Goal: Task Accomplishment & Management: Use online tool/utility

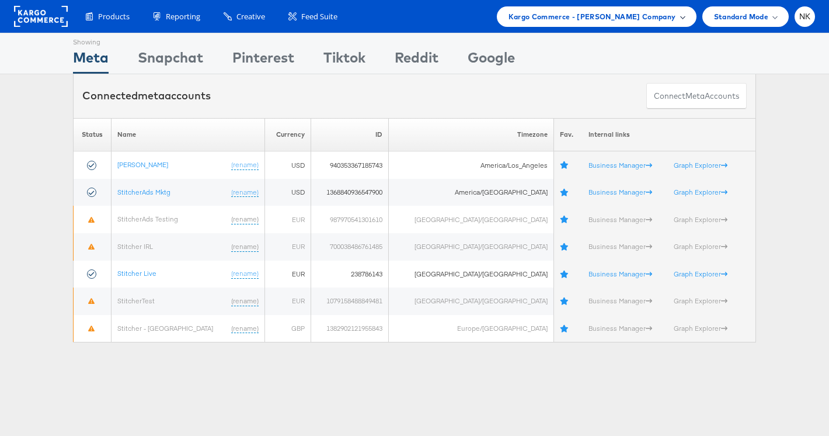
click at [548, 19] on span "Kargo Commerce - Namit Kumar Company" at bounding box center [593, 17] width 168 height 12
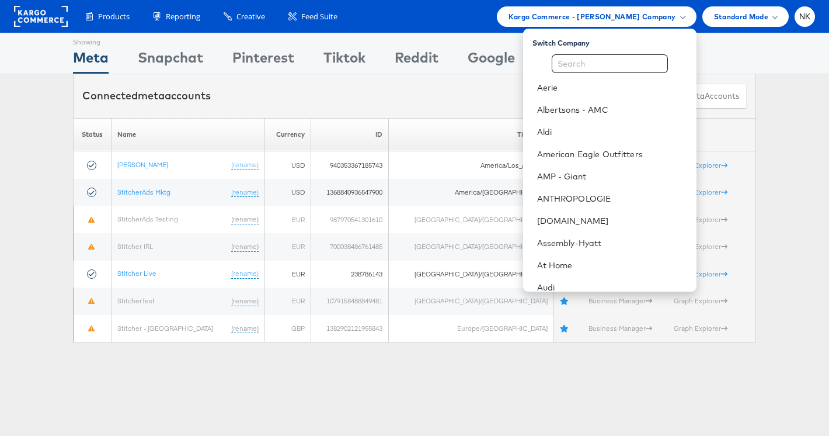
click at [292, 88] on div "Connected meta accounts Connect meta Accounts" at bounding box center [414, 96] width 683 height 44
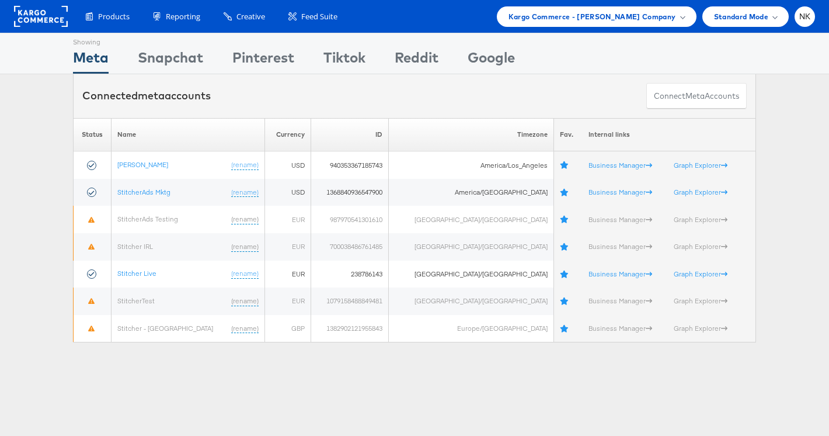
click at [551, 29] on div "Products Product Catalogs Enhance Your Product Catalog, Map Them to Publishers,…" at bounding box center [414, 16] width 829 height 33
click at [556, 27] on div "Products Product Catalogs Enhance Your Product Catalog, Map Them to Publishers,…" at bounding box center [414, 16] width 829 height 33
click at [573, 18] on span "Kargo Commerce - Namit Kumar Company" at bounding box center [593, 17] width 168 height 12
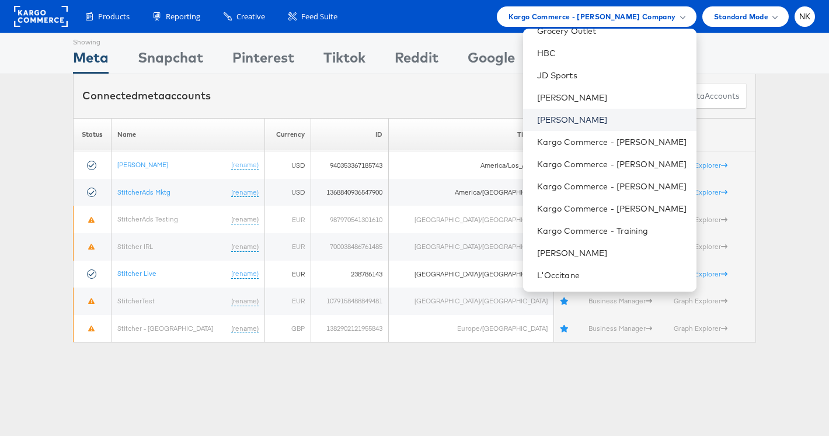
scroll to position [588, 0]
click at [596, 81] on link "JD Sports" at bounding box center [612, 77] width 150 height 12
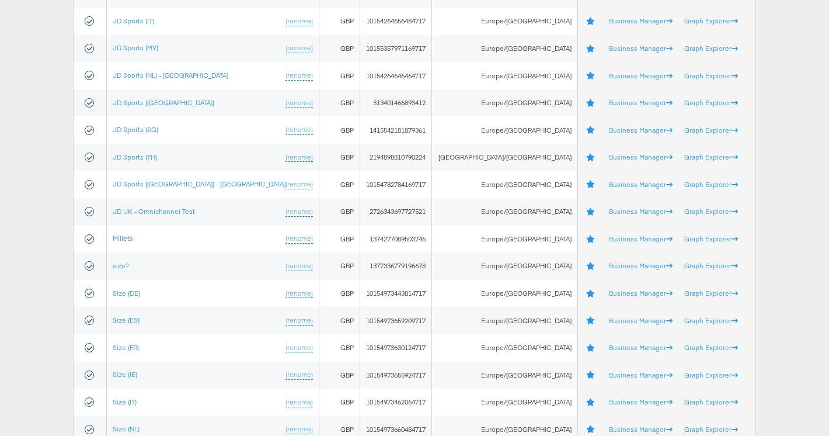
scroll to position [633, 0]
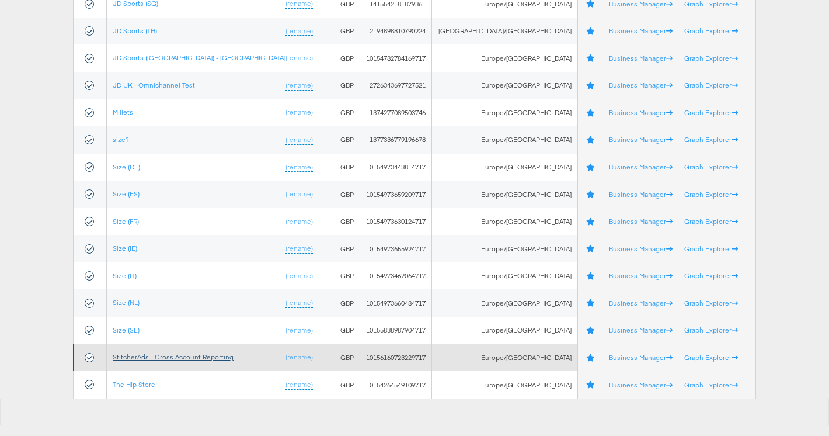
click at [176, 360] on link "StitcherAds - Cross Account Reporting" at bounding box center [173, 356] width 121 height 9
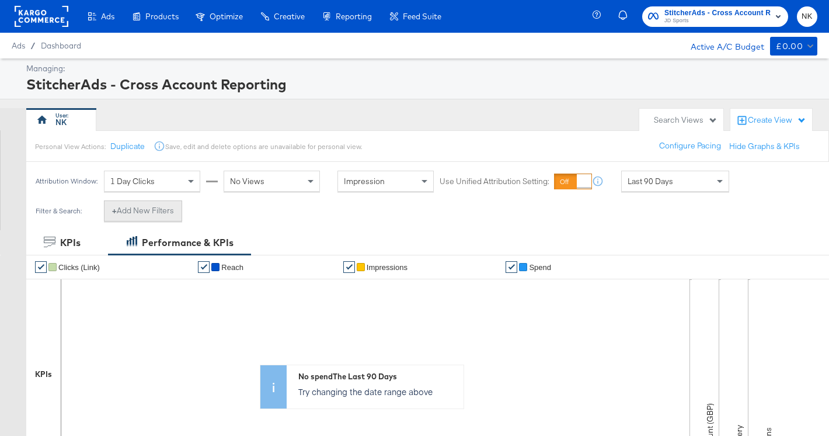
click at [158, 211] on button "+ Add New Filters" at bounding box center [143, 210] width 78 height 21
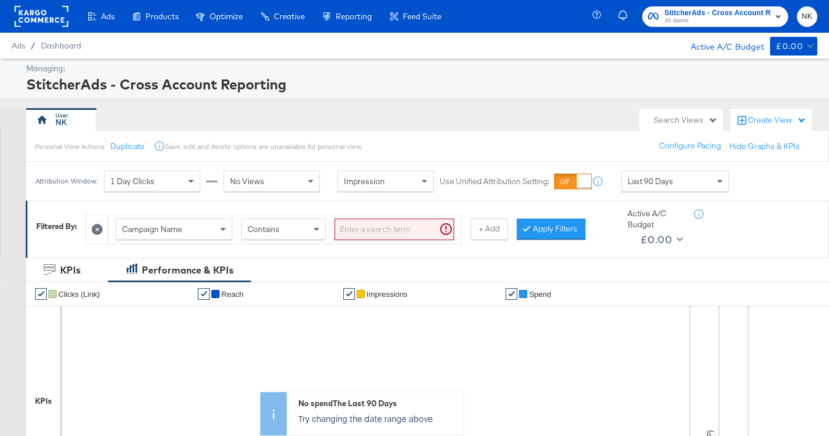
click at [210, 233] on div "Campaign Name" at bounding box center [174, 229] width 116 height 20
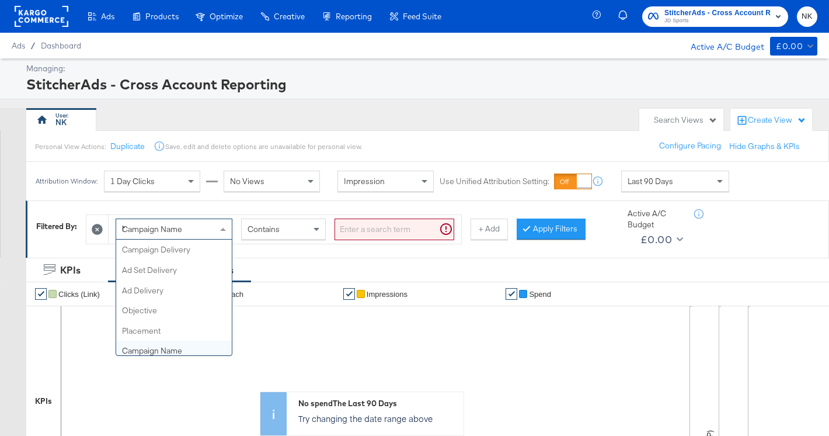
type input "had"
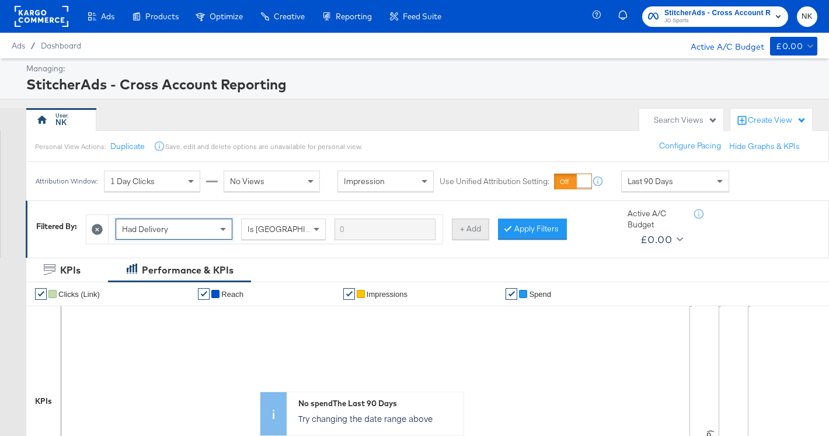
click at [472, 227] on button "+ Add" at bounding box center [470, 228] width 37 height 21
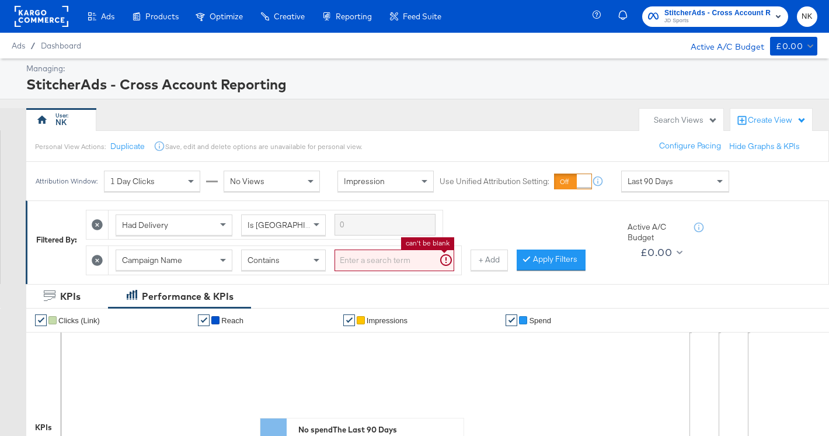
click at [358, 260] on input "search" at bounding box center [395, 260] width 120 height 22
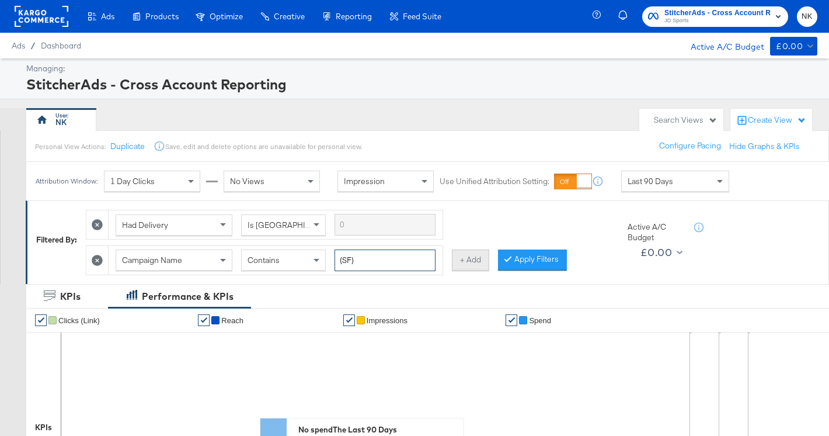
type input "(SF)"
click at [466, 266] on button "+ Add" at bounding box center [470, 259] width 37 height 21
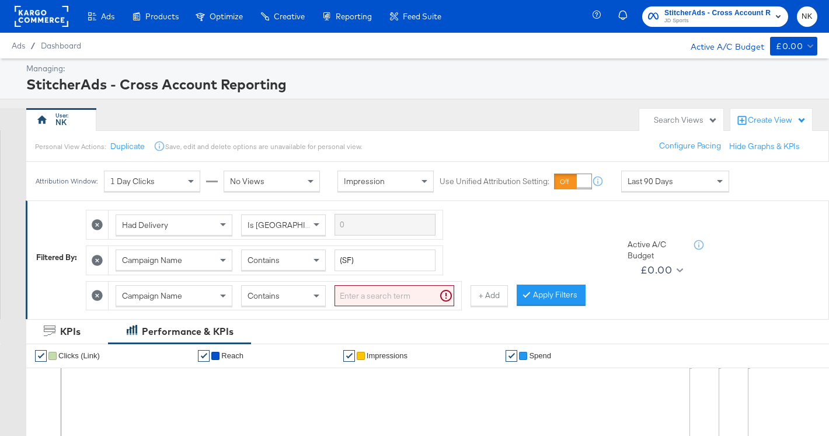
click at [359, 294] on input "search" at bounding box center [395, 296] width 120 height 22
type input "(SC)"
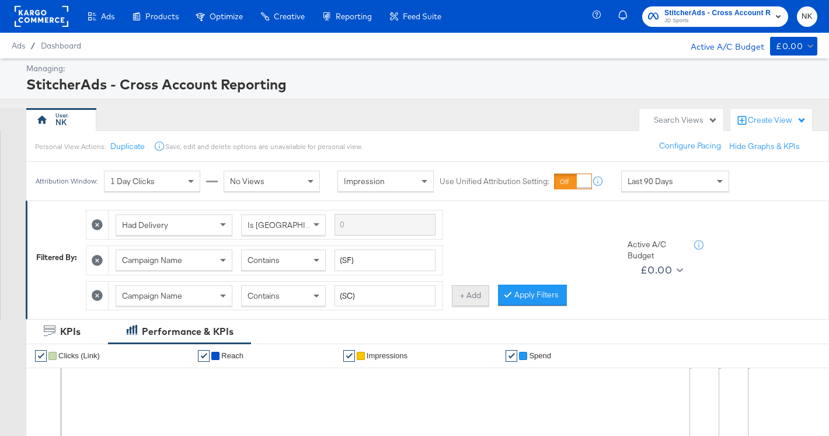
click at [477, 293] on button "+ Add" at bounding box center [470, 295] width 37 height 21
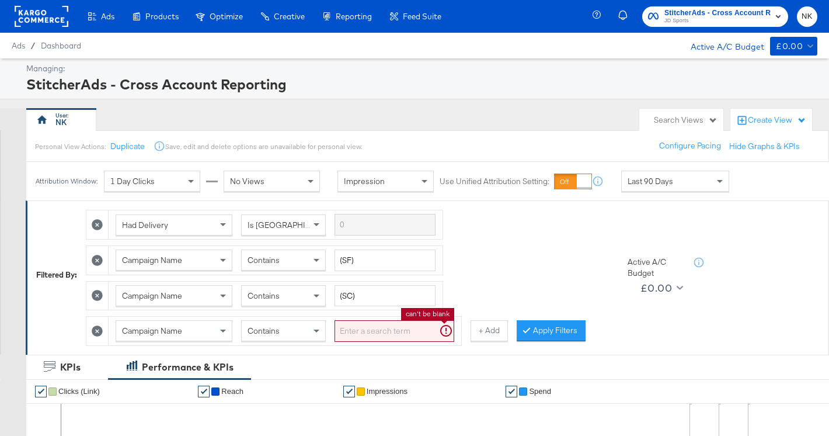
click at [410, 328] on input "search" at bounding box center [395, 331] width 120 height 22
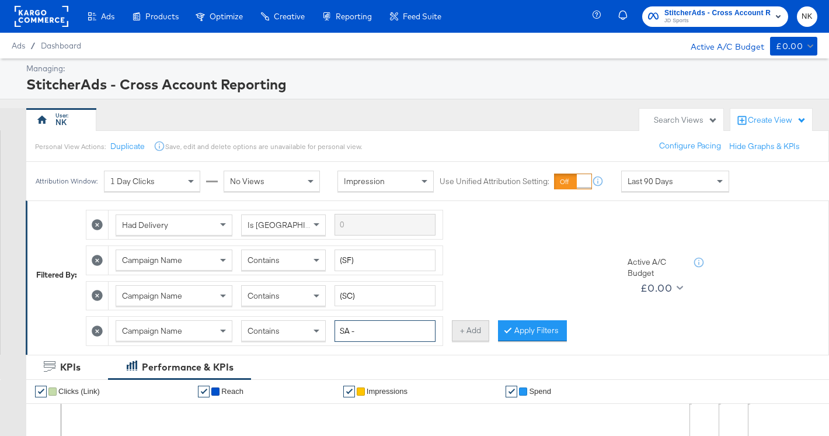
type input "SA -"
click at [466, 330] on button "+ Add" at bounding box center [470, 330] width 37 height 21
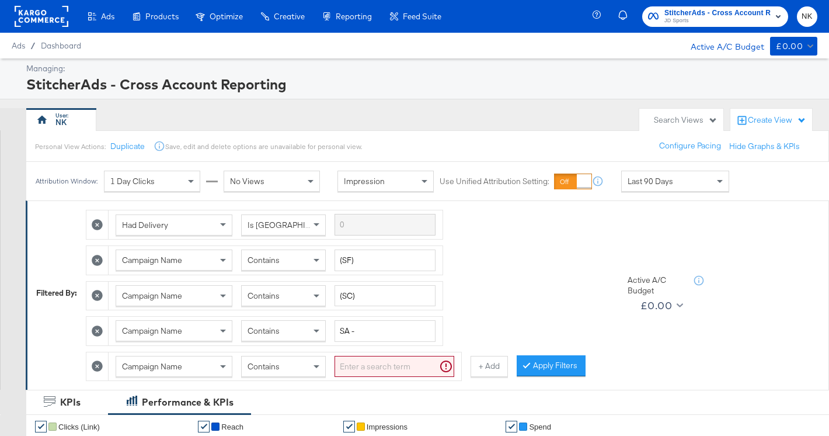
click at [362, 373] on input "search" at bounding box center [395, 367] width 120 height 22
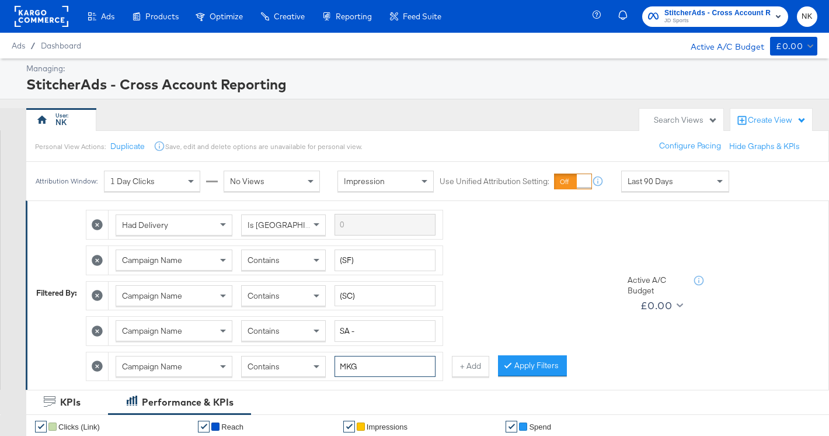
type input "MKG"
click at [473, 305] on div "Had Delivery Is Greater Than Campaign Name Contains (SF) Campaign Name Contains…" at bounding box center [346, 292] width 520 height 177
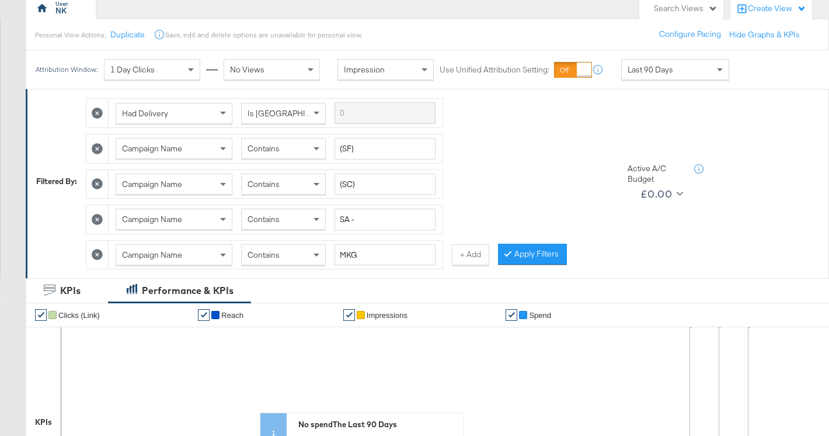
scroll to position [124, 0]
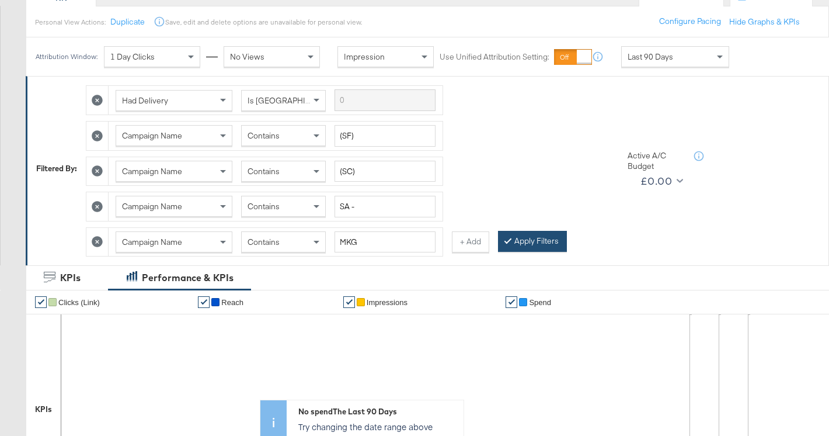
click at [548, 232] on button "Apply Filters" at bounding box center [532, 241] width 69 height 21
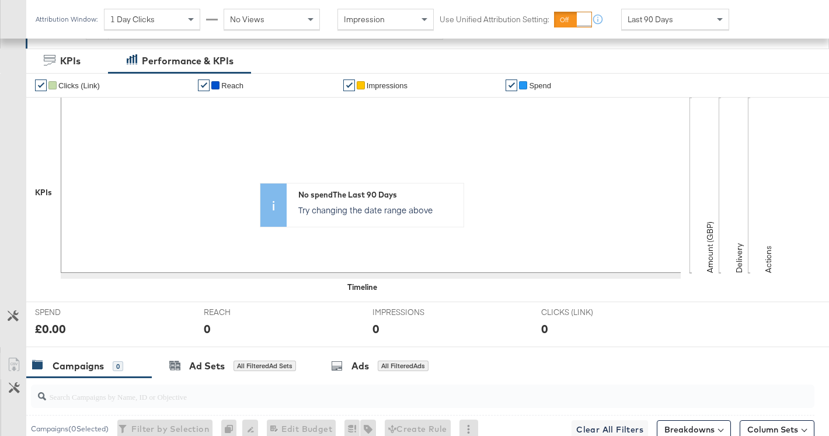
scroll to position [357, 0]
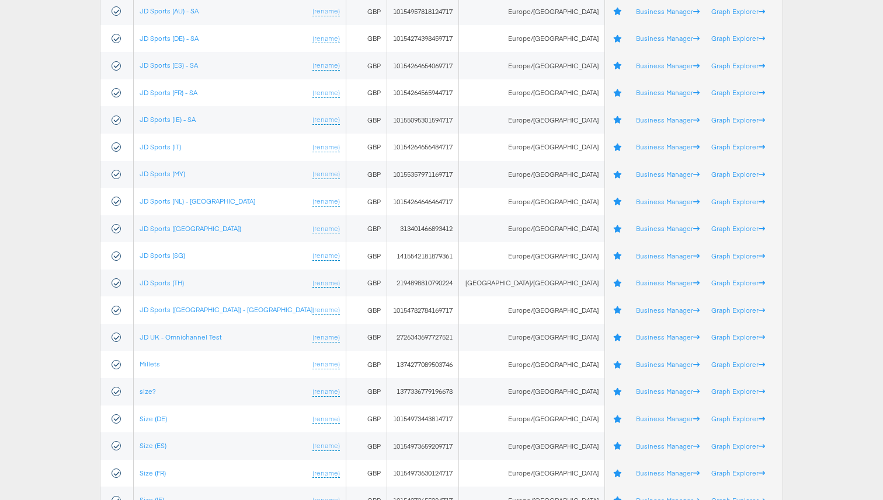
scroll to position [568, 0]
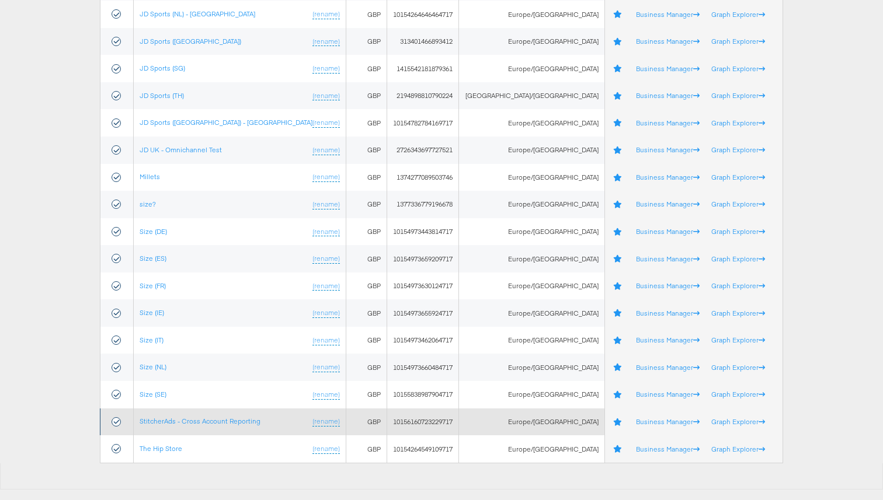
click at [454, 423] on td "10156160723229717" at bounding box center [423, 422] width 72 height 27
drag, startPoint x: 479, startPoint y: 422, endPoint x: 415, endPoint y: 424, distance: 64.3
click at [415, 424] on td "10156160723229717" at bounding box center [423, 422] width 72 height 27
copy td "10156160723229717"
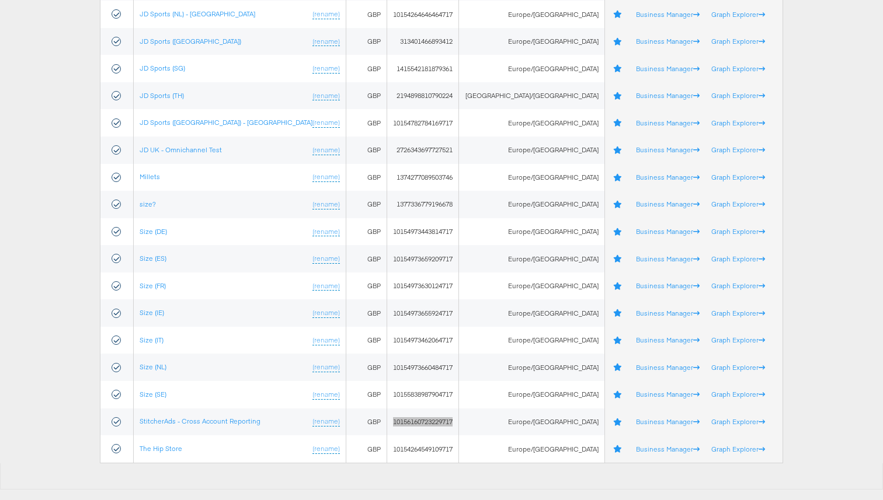
scroll to position [0, 0]
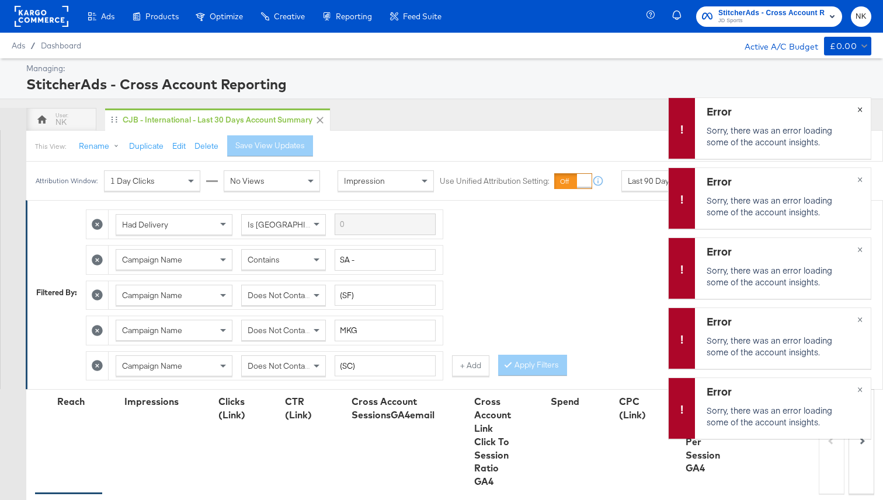
click at [828, 112] on span "×" at bounding box center [859, 108] width 5 height 13
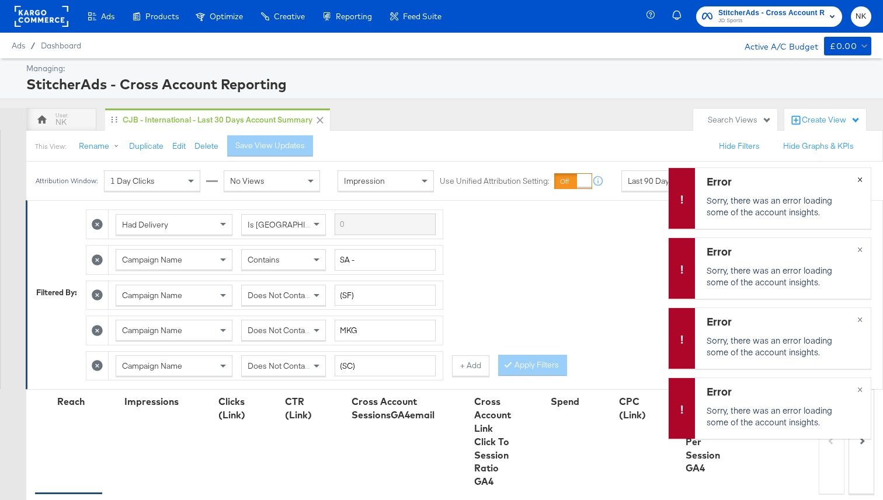
click at [828, 185] on button "×" at bounding box center [860, 178] width 22 height 21
click at [828, 246] on span "×" at bounding box center [859, 248] width 5 height 13
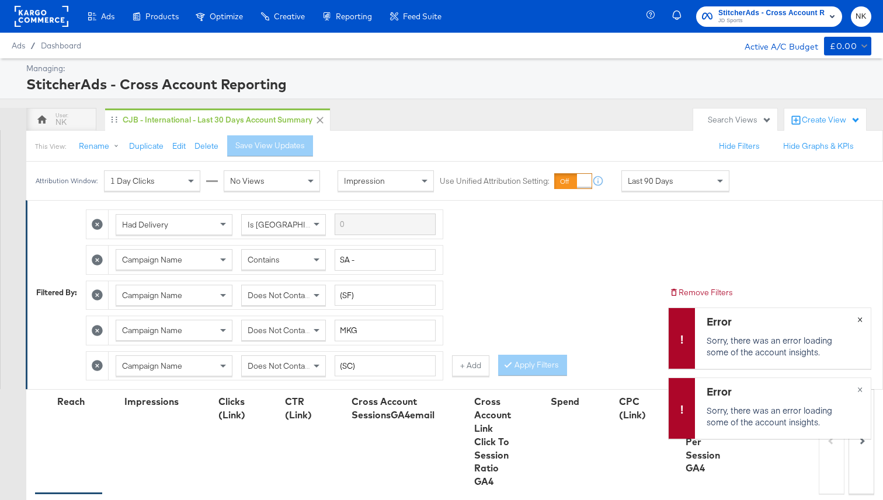
click at [828, 319] on span "×" at bounding box center [859, 318] width 5 height 13
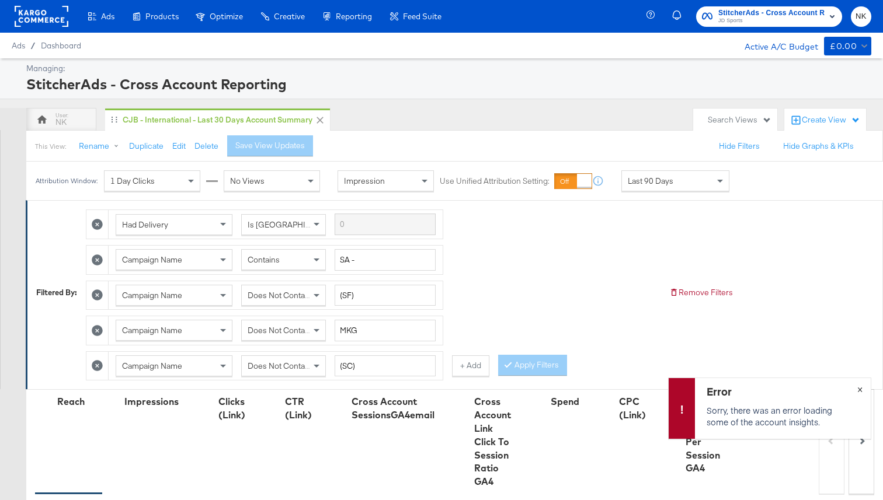
click at [828, 388] on button "×" at bounding box center [860, 388] width 22 height 21
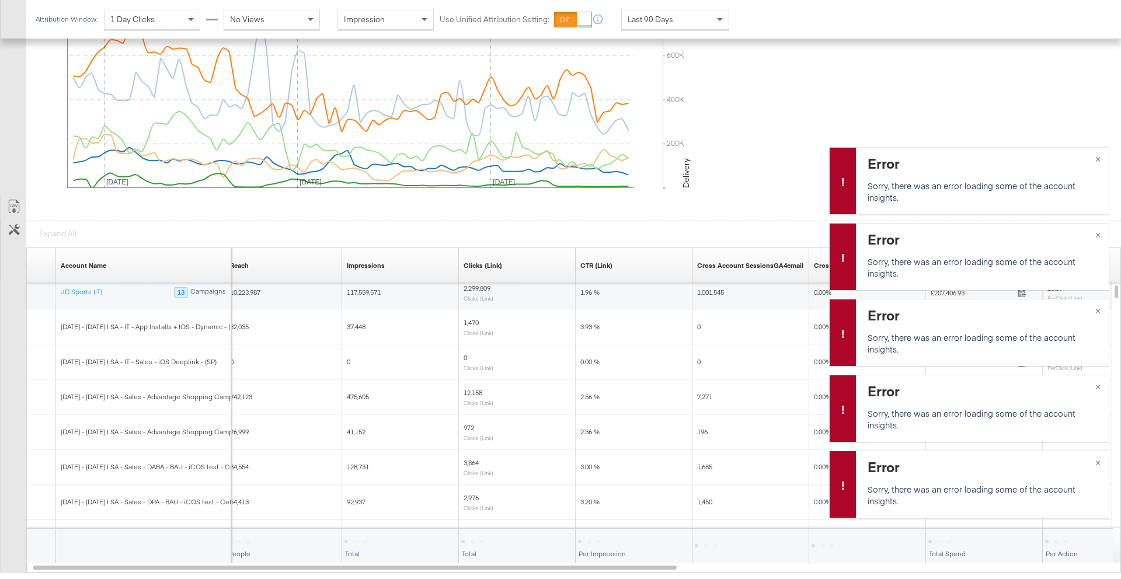
scroll to position [545, 0]
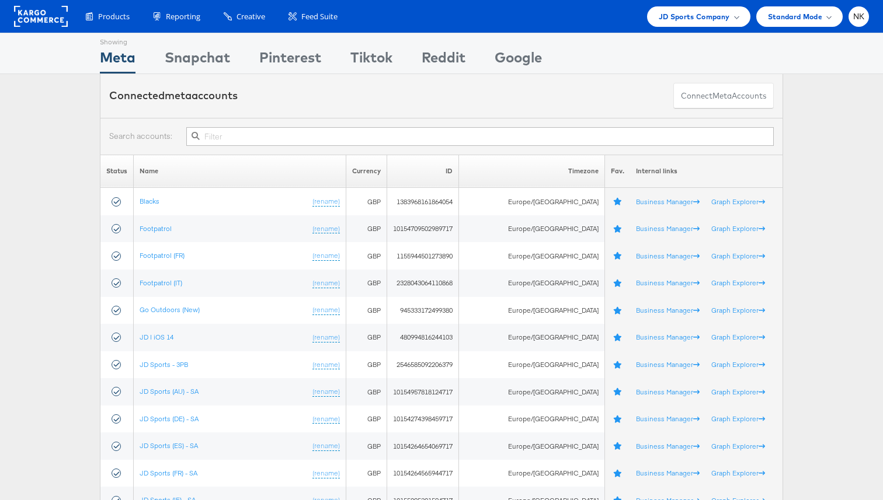
click at [40, 21] on rect at bounding box center [41, 16] width 54 height 21
